Goal: Information Seeking & Learning: Find specific fact

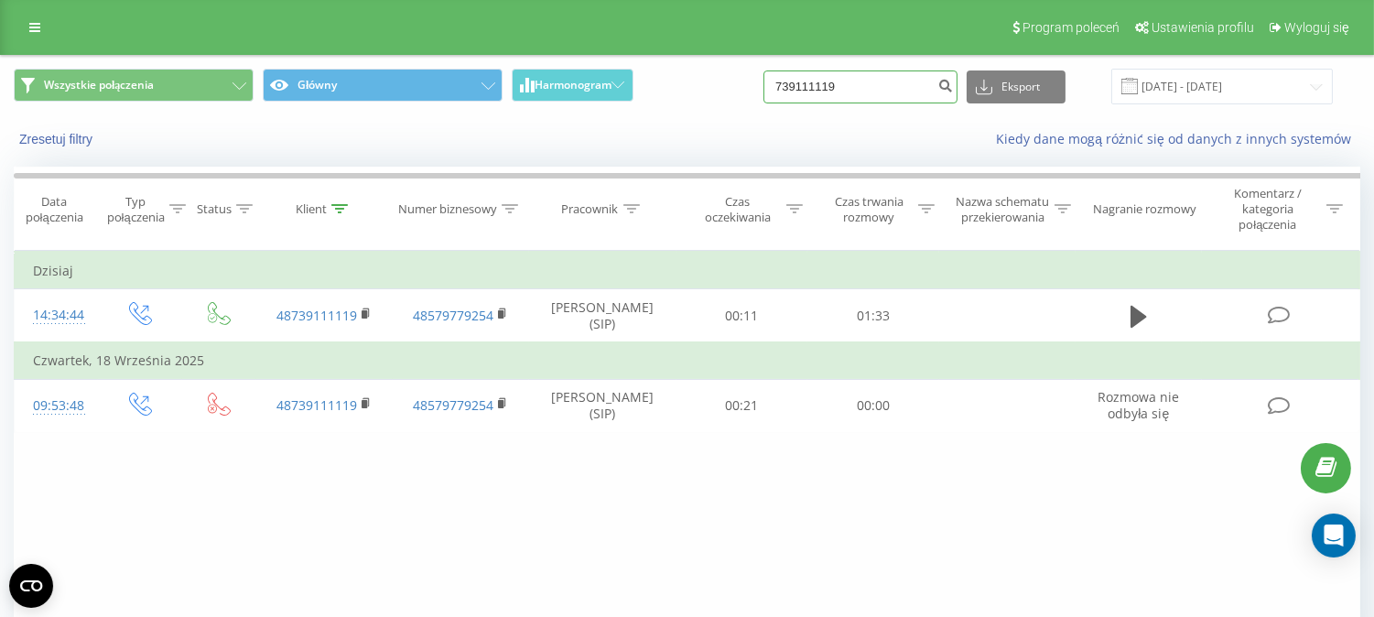
click at [837, 78] on input "739111119" at bounding box center [860, 86] width 194 height 33
paste input "501005757"
type input "501005757"
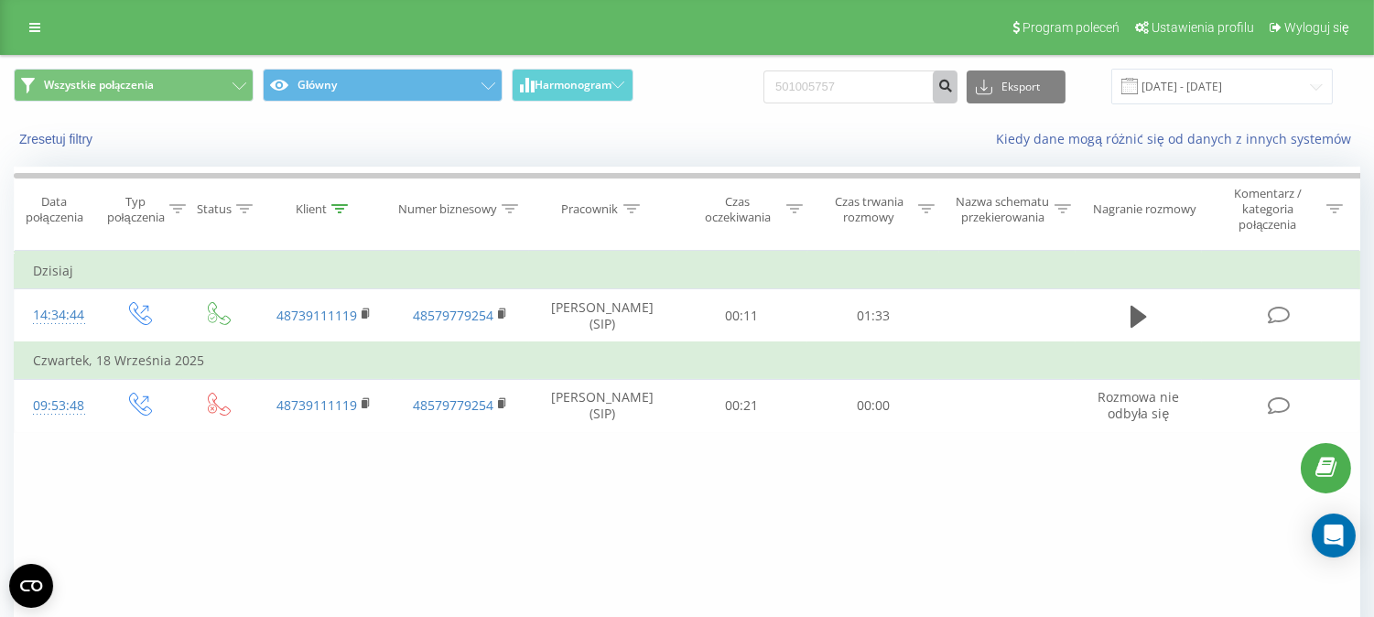
click at [953, 79] on icon "submit" at bounding box center [945, 83] width 16 height 11
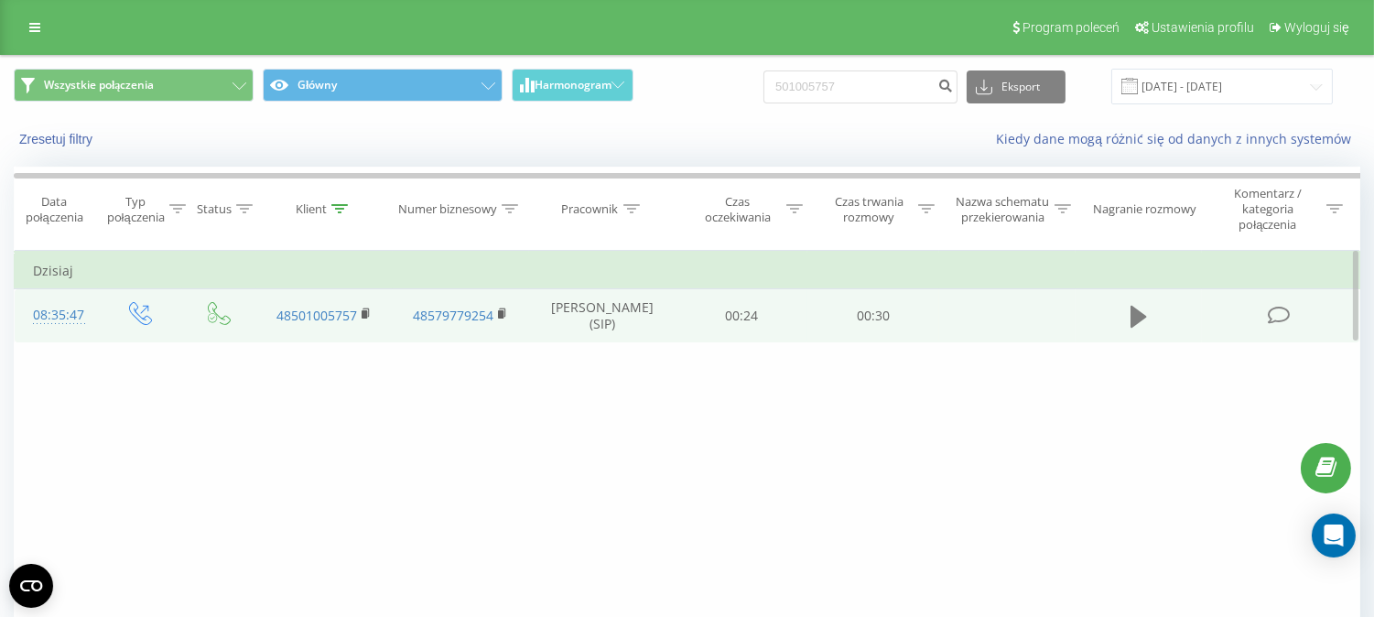
click at [1150, 324] on button at bounding box center [1138, 316] width 27 height 27
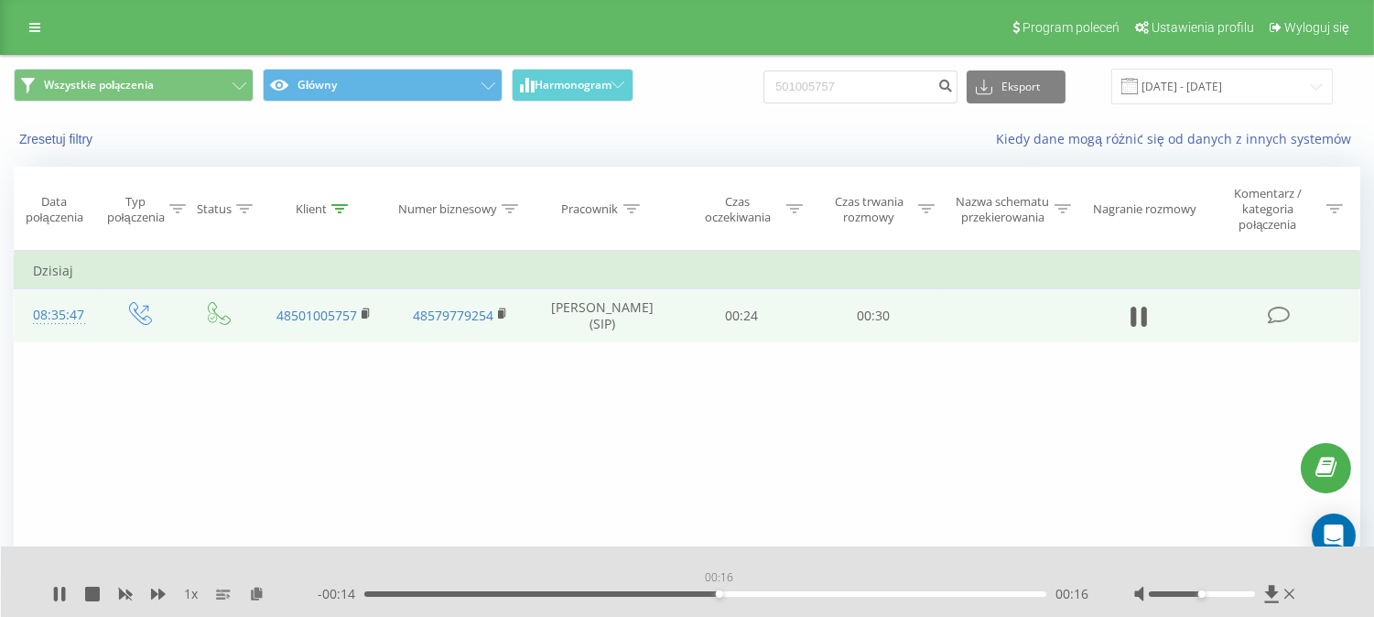
click at [718, 592] on div "00:16" at bounding box center [705, 593] width 682 height 5
click at [833, 592] on div "00:19" at bounding box center [705, 593] width 682 height 5
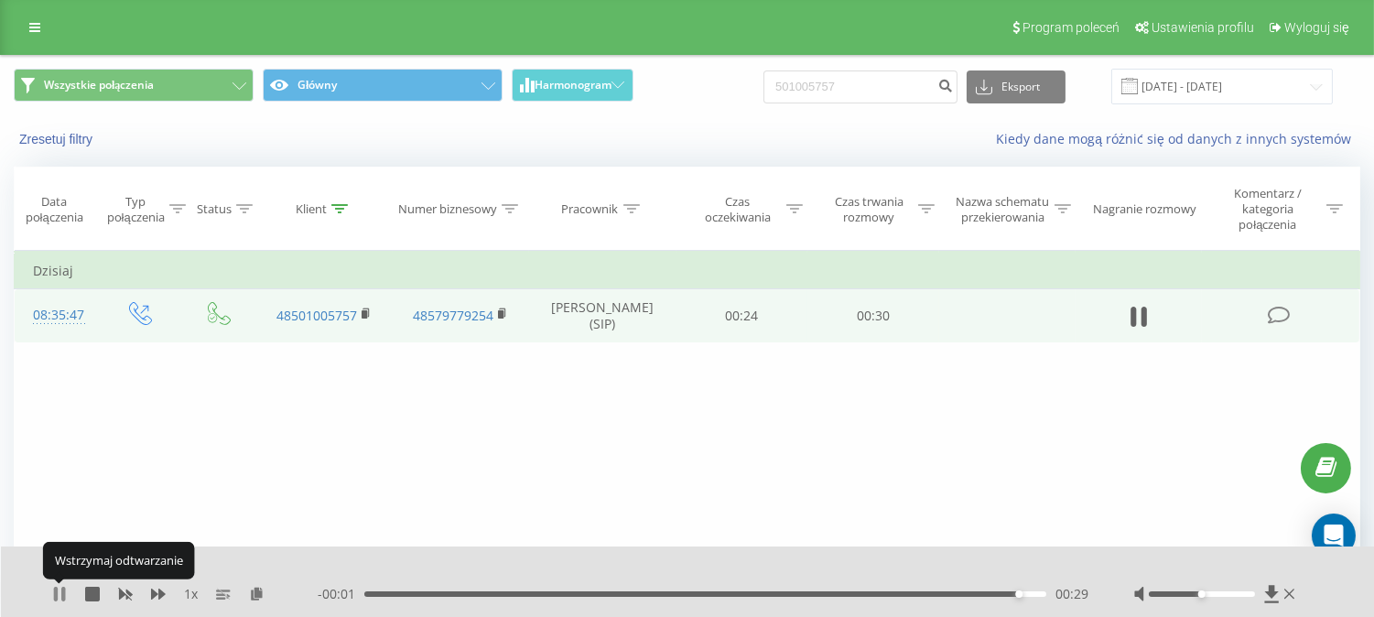
click at [62, 590] on icon at bounding box center [63, 594] width 4 height 15
click at [24, 15] on link at bounding box center [34, 28] width 33 height 26
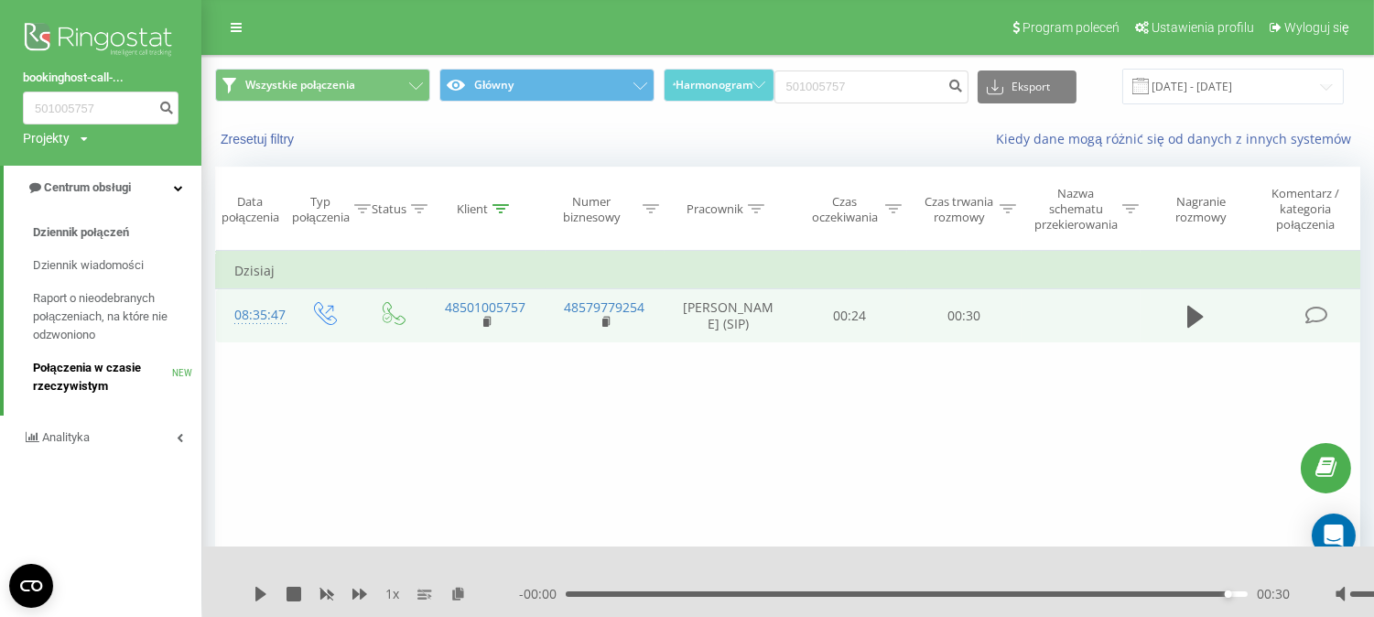
click at [96, 354] on link "Połączenia w czasie rzeczywistym NEW" at bounding box center [117, 376] width 168 height 51
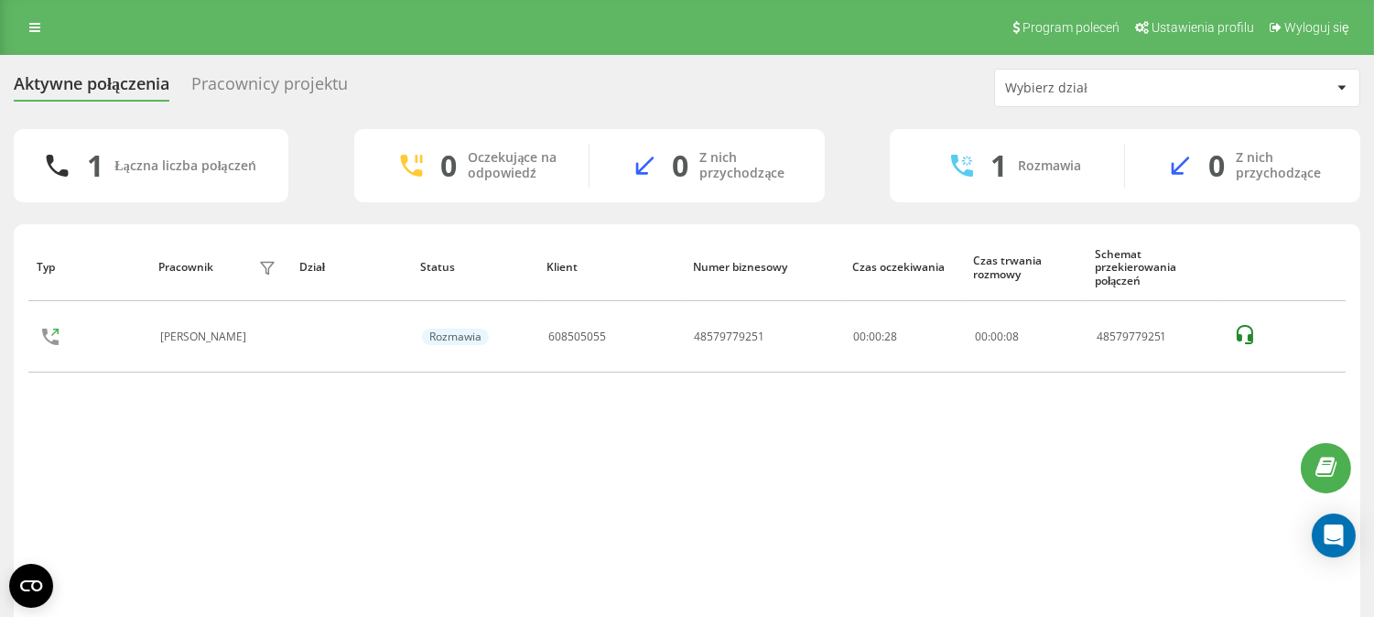
click at [265, 83] on div "Pracownicy projektu" at bounding box center [269, 88] width 156 height 28
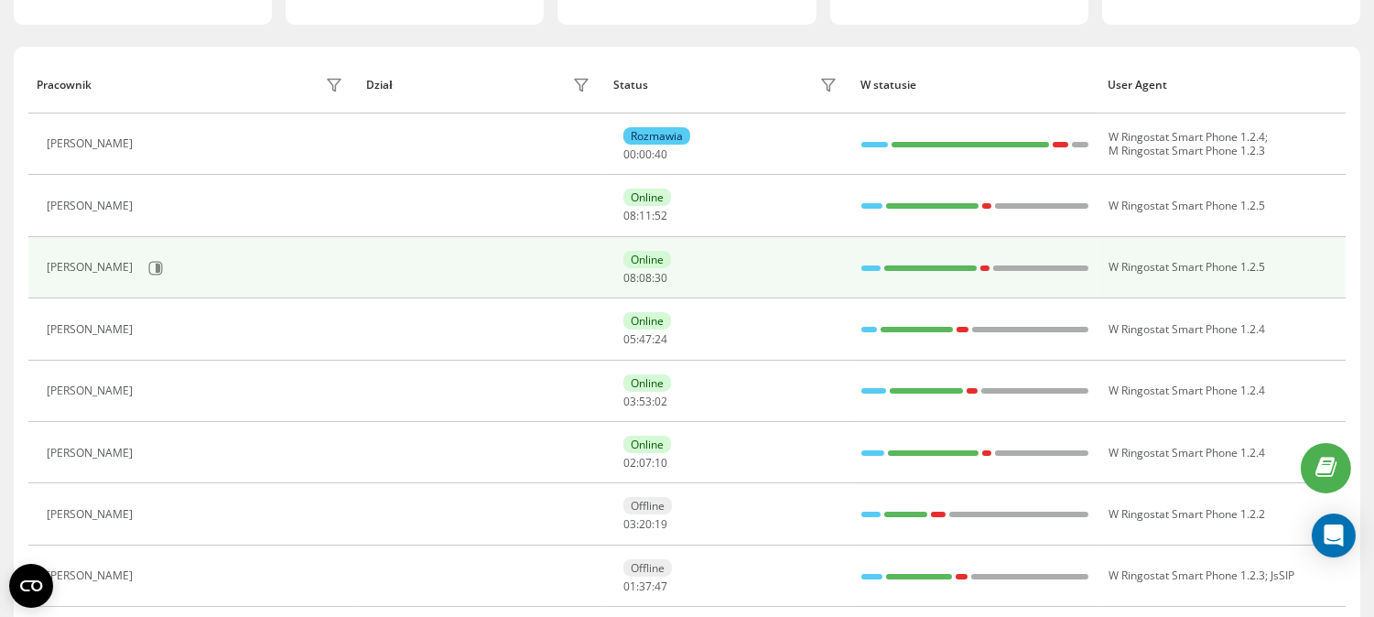
scroll to position [203, 0]
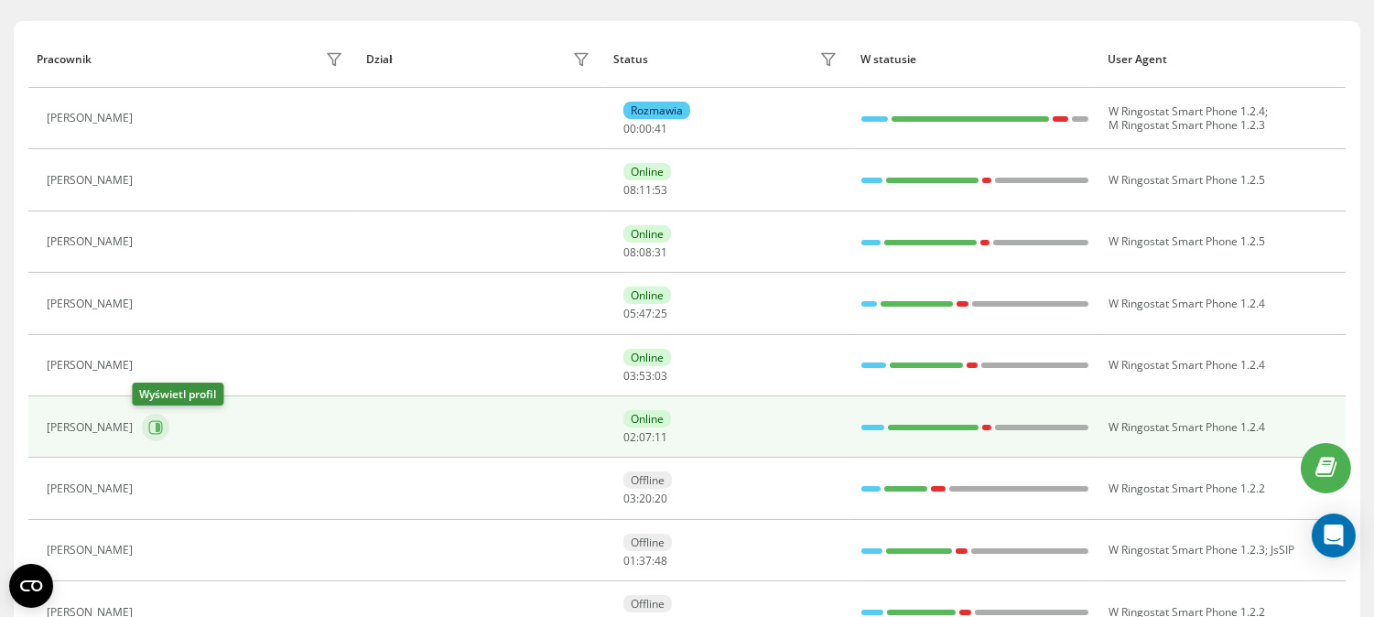
click at [148, 426] on icon at bounding box center [155, 427] width 15 height 15
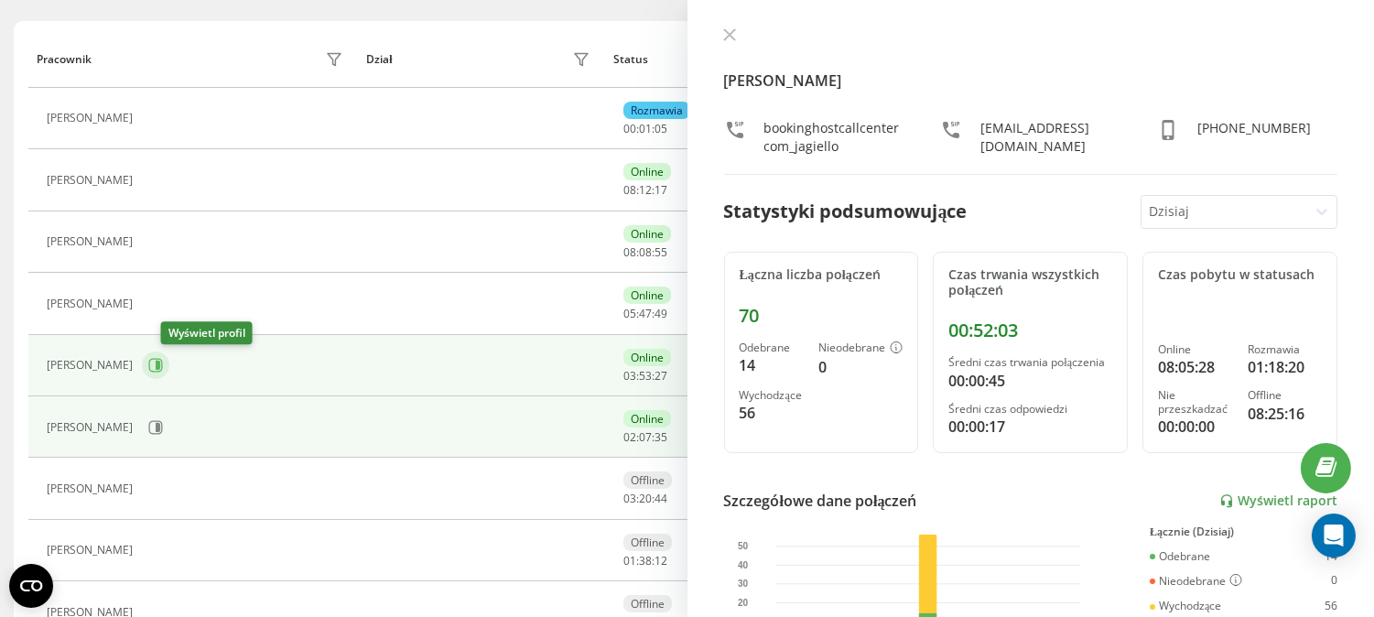
click at [160, 362] on icon at bounding box center [158, 365] width 5 height 9
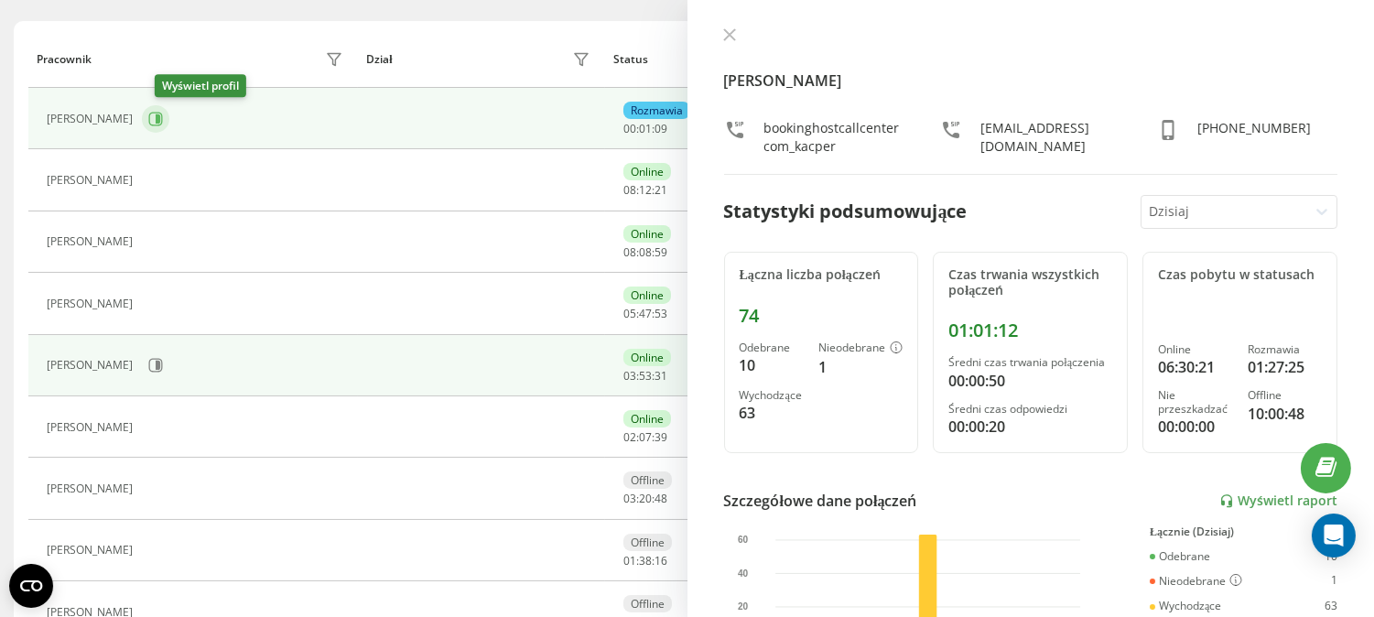
click at [163, 122] on icon at bounding box center [155, 119] width 15 height 15
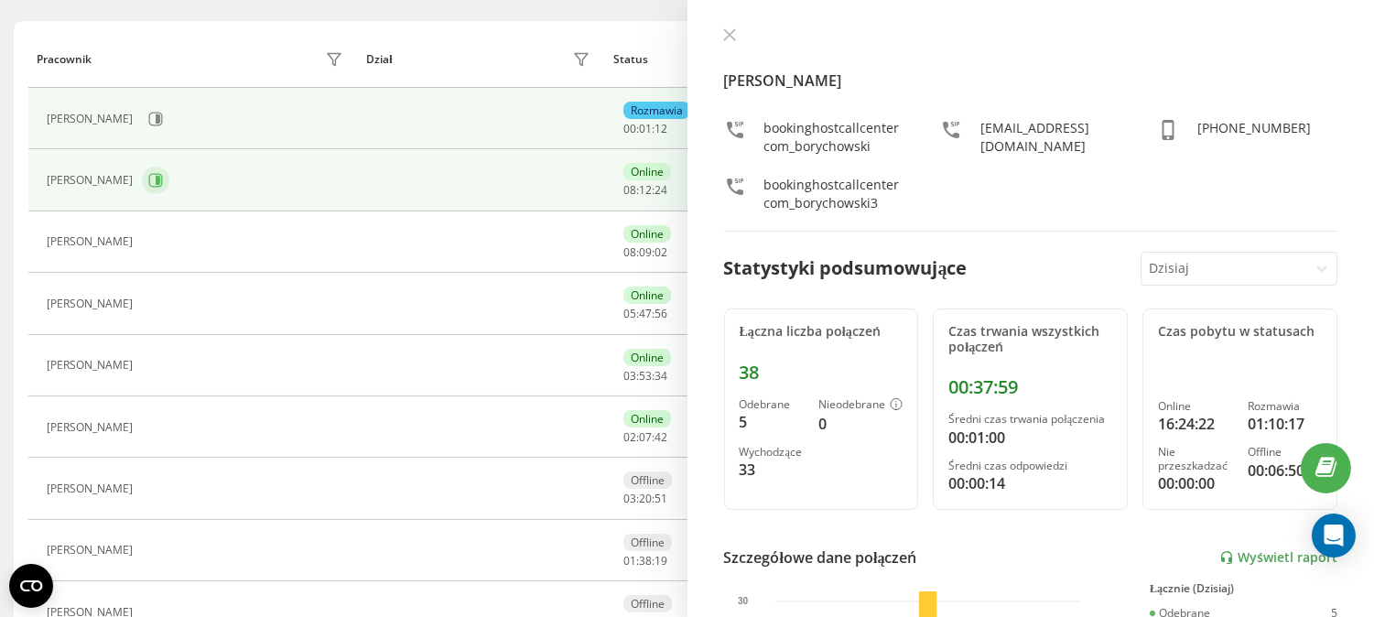
click at [163, 178] on icon at bounding box center [155, 180] width 15 height 15
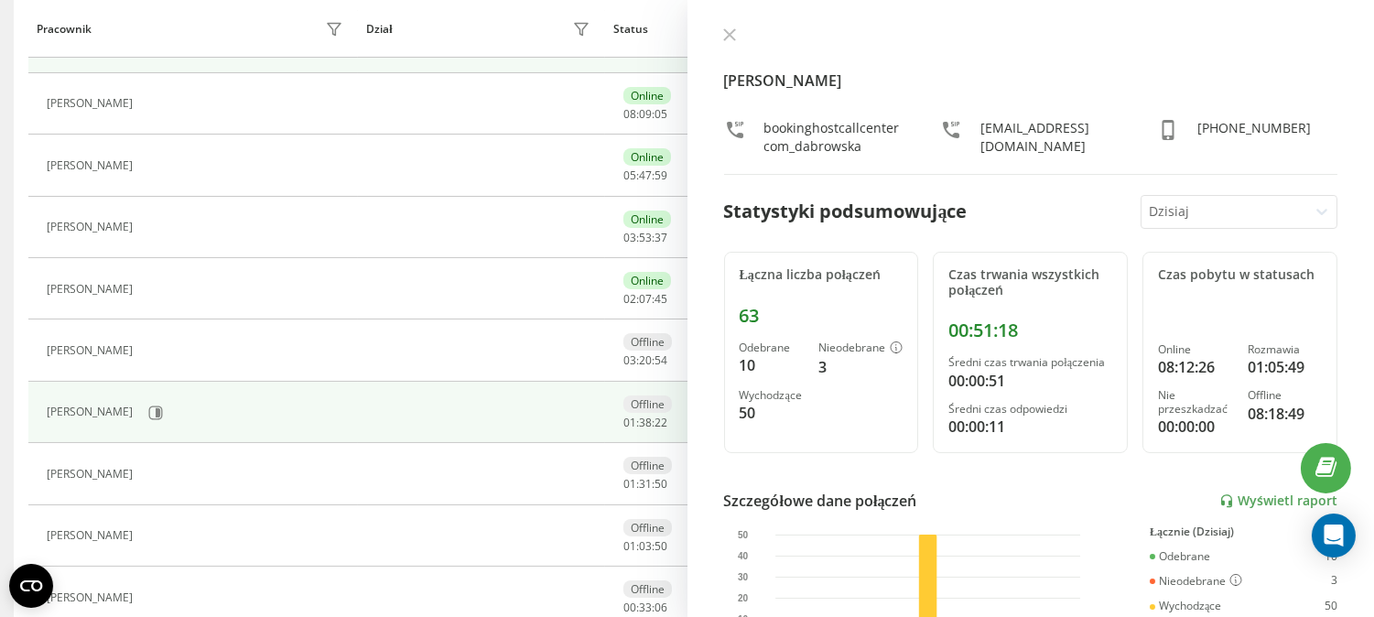
scroll to position [406, 0]
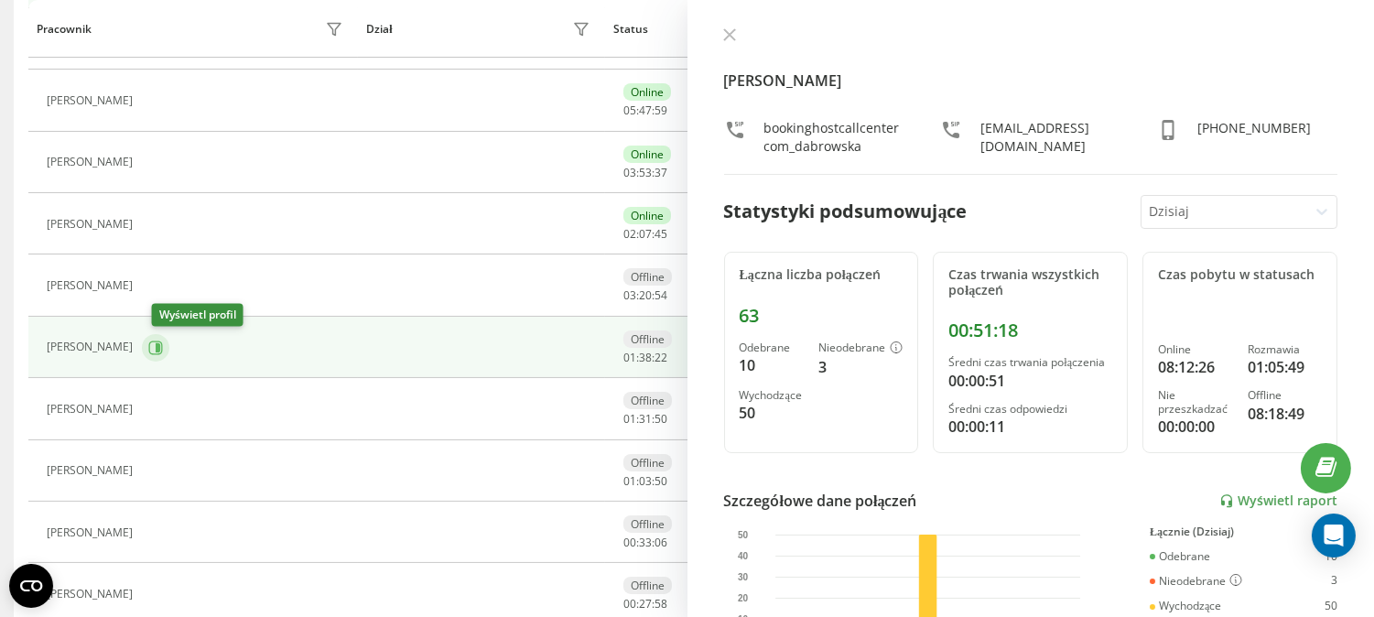
click at [156, 345] on button at bounding box center [155, 347] width 27 height 27
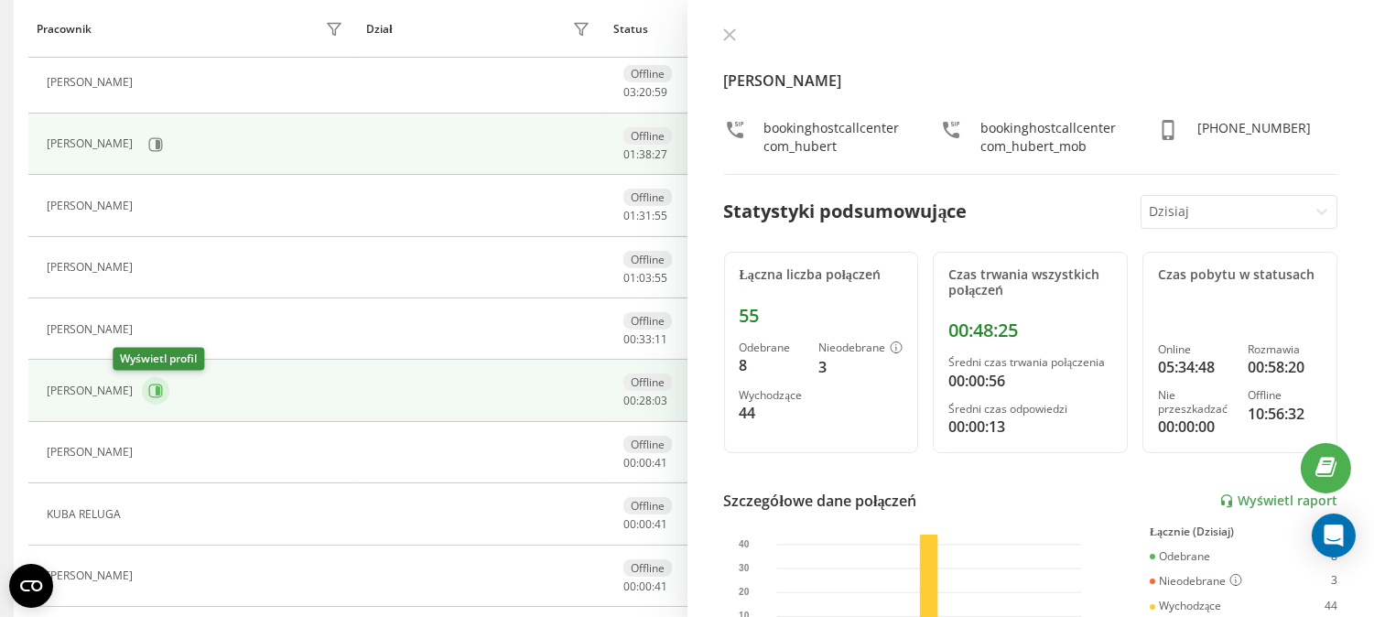
click at [156, 388] on icon at bounding box center [158, 390] width 5 height 9
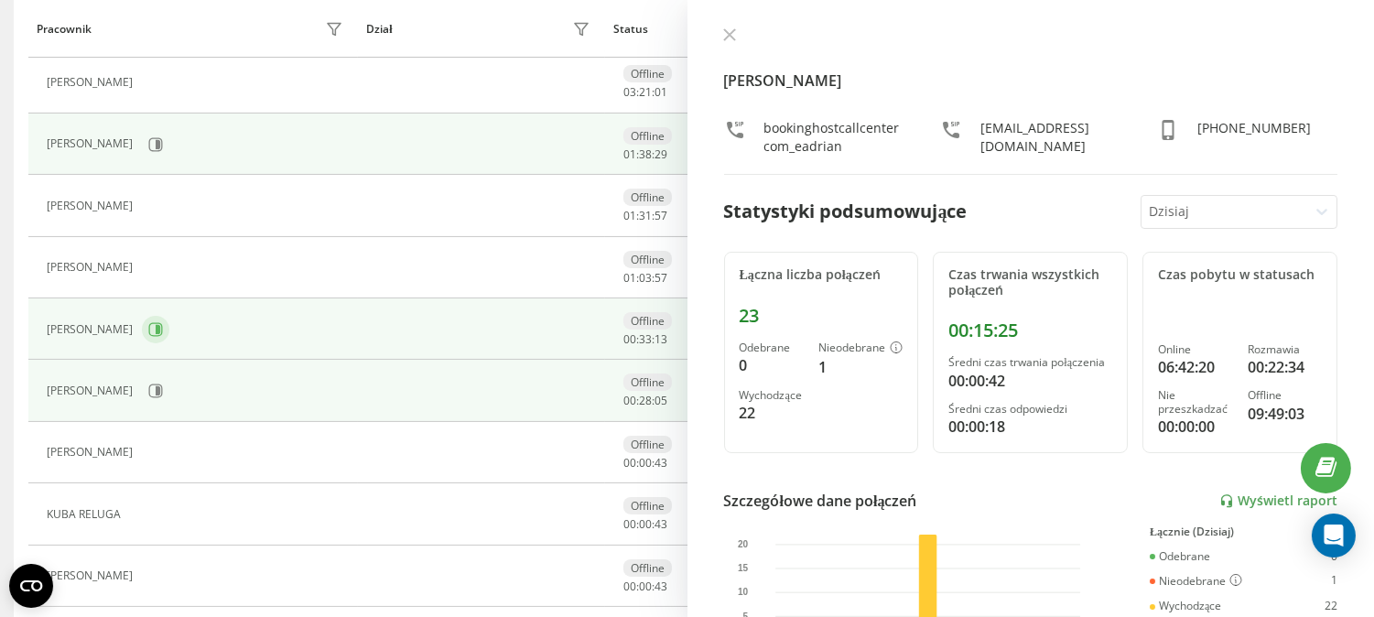
click at [153, 327] on icon at bounding box center [156, 329] width 14 height 14
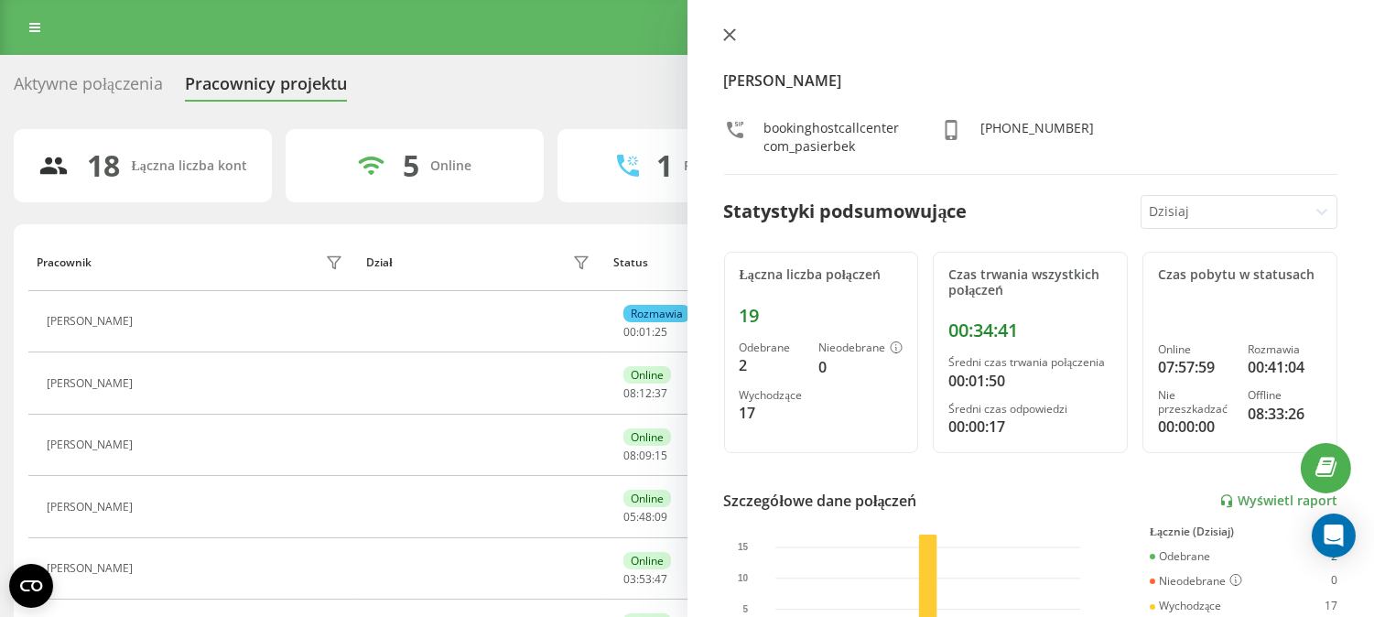
click at [727, 37] on icon at bounding box center [728, 34] width 11 height 11
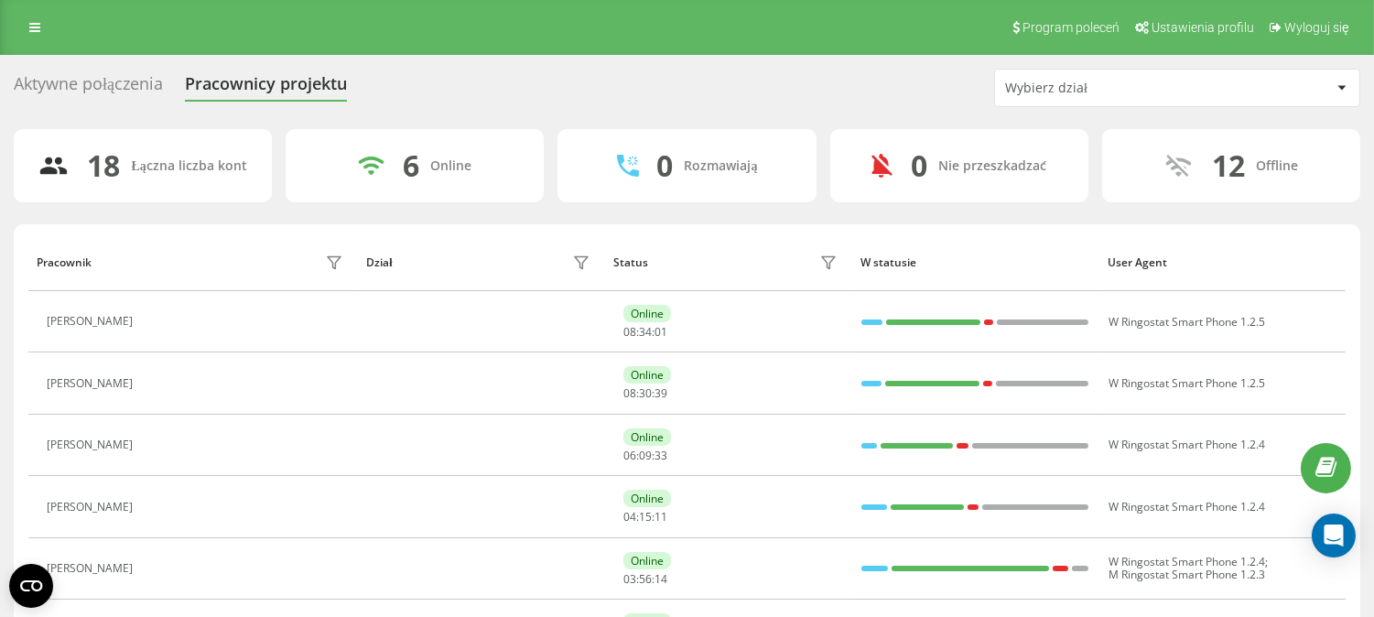
click at [56, 27] on div "Program poleceń Ustawienia profilu Wyloguj się" at bounding box center [687, 27] width 1374 height 55
click at [47, 27] on link at bounding box center [34, 28] width 33 height 26
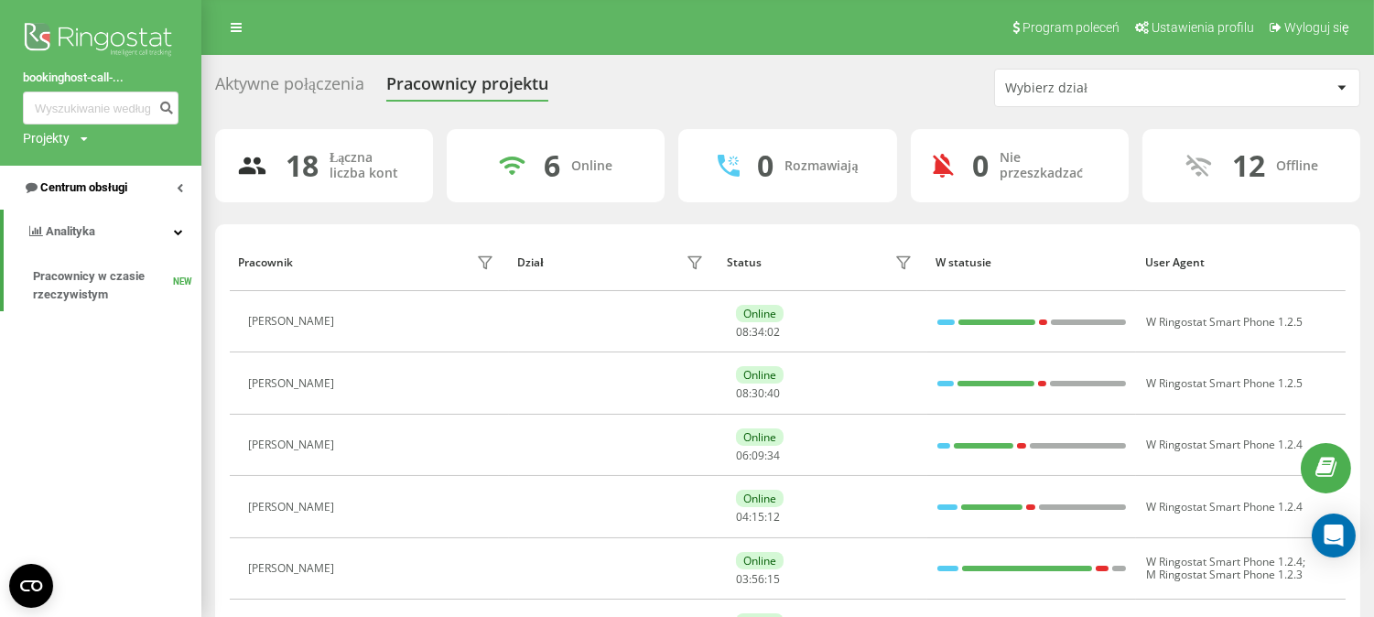
click at [127, 186] on span "Centrum obsługi" at bounding box center [83, 187] width 87 height 14
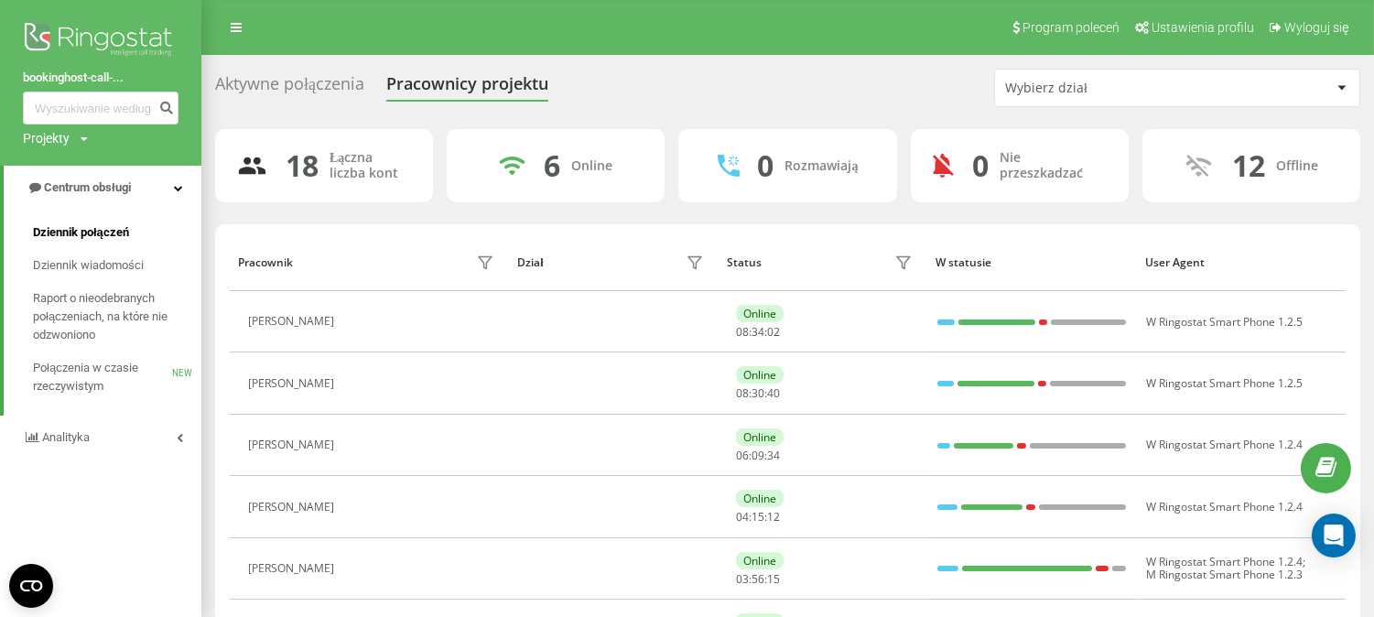
click at [135, 242] on link "Dziennik połączeń" at bounding box center [117, 232] width 168 height 33
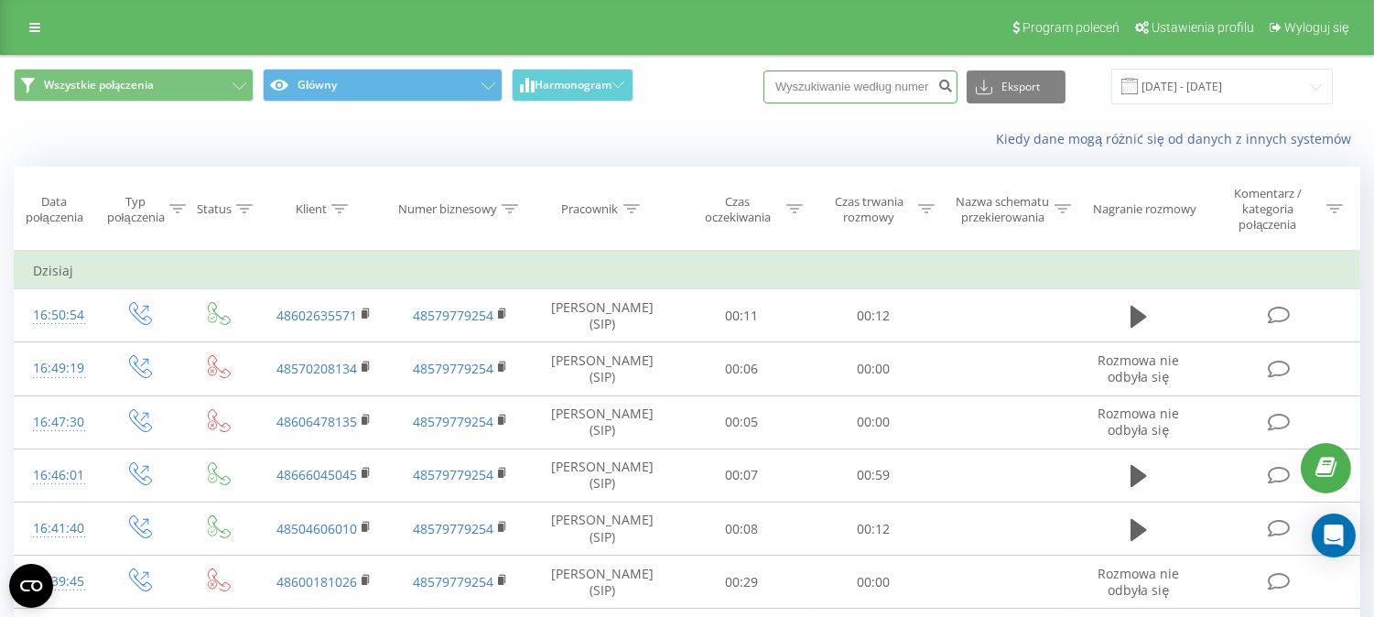
click at [882, 85] on input at bounding box center [860, 86] width 194 height 33
paste input "609108196"
type input "609108196"
click at [953, 85] on icon "submit" at bounding box center [945, 83] width 16 height 11
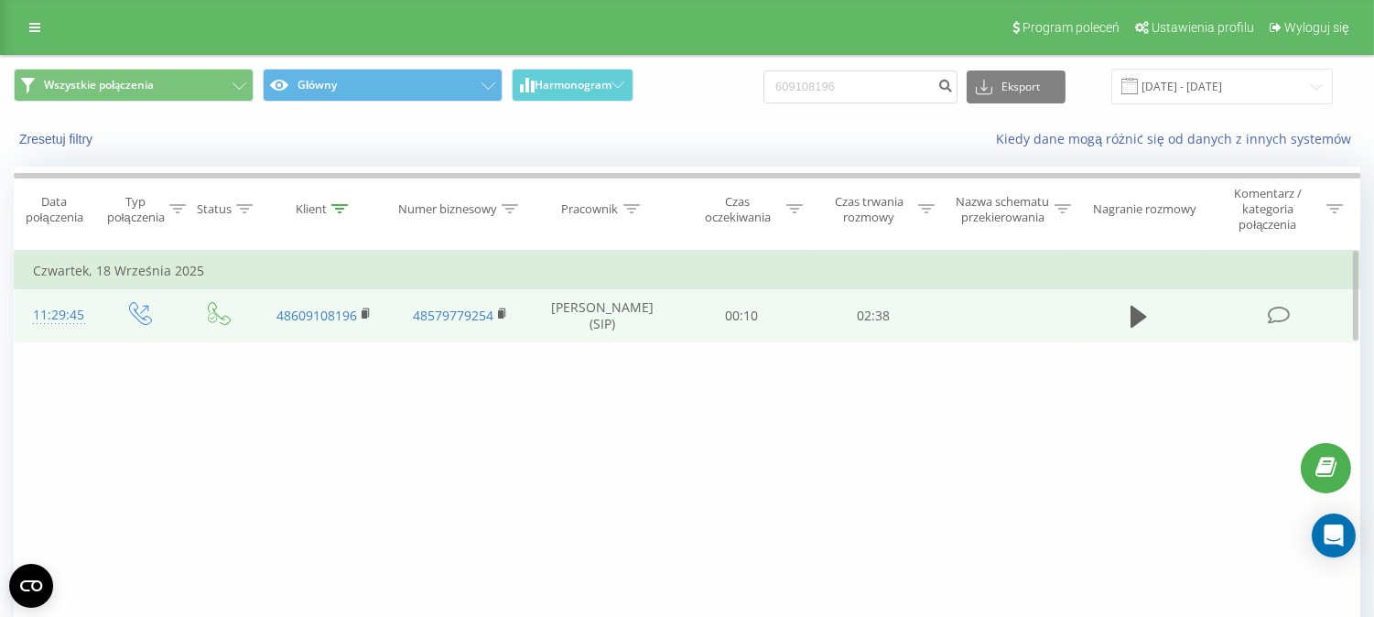
click at [1114, 313] on td at bounding box center [1138, 315] width 126 height 53
click at [1136, 308] on icon at bounding box center [1138, 317] width 16 height 22
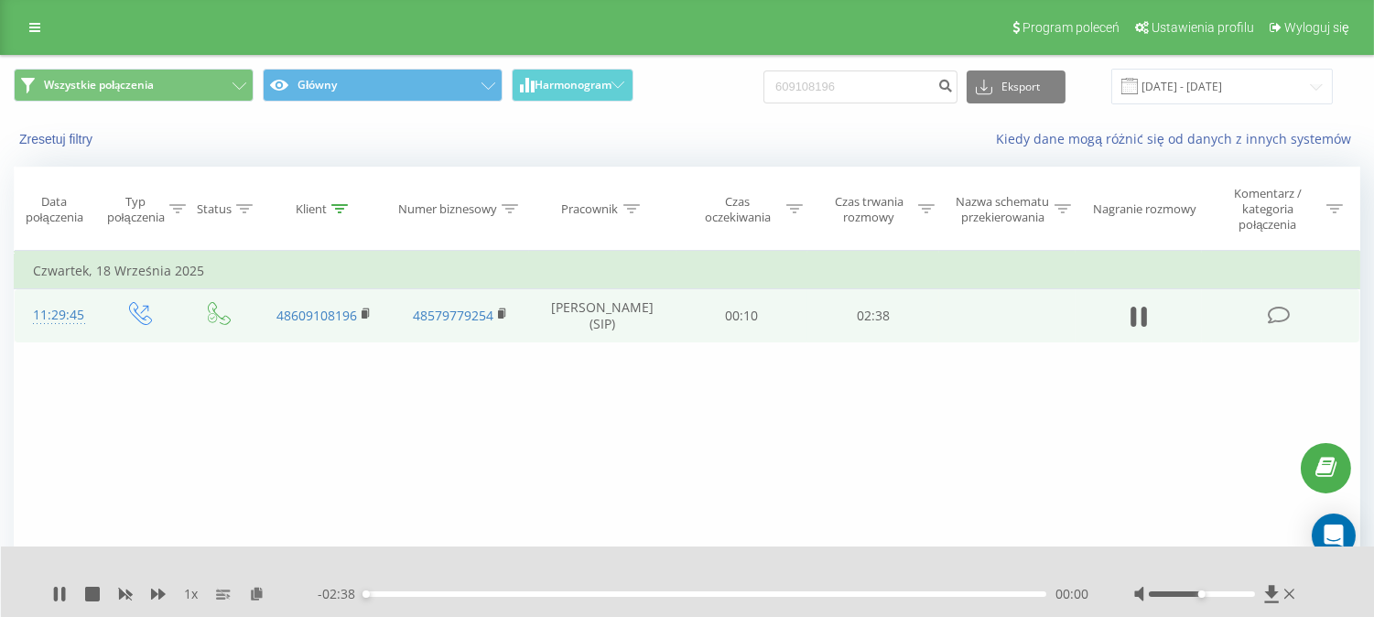
click at [930, 591] on div "00:00" at bounding box center [705, 593] width 682 height 5
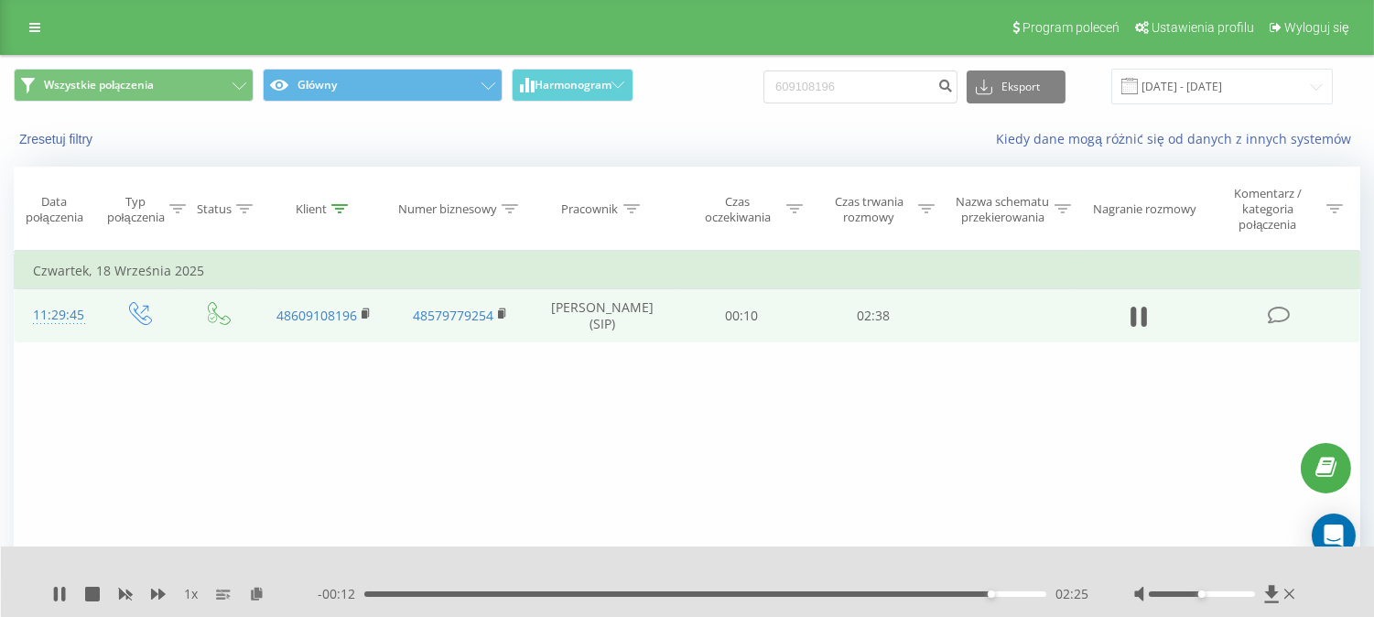
click at [56, 583] on div "1 x - 00:12 02:25 02:25" at bounding box center [688, 581] width 1374 height 70
click at [59, 588] on icon at bounding box center [59, 594] width 15 height 15
